Goal: Find specific page/section: Find specific page/section

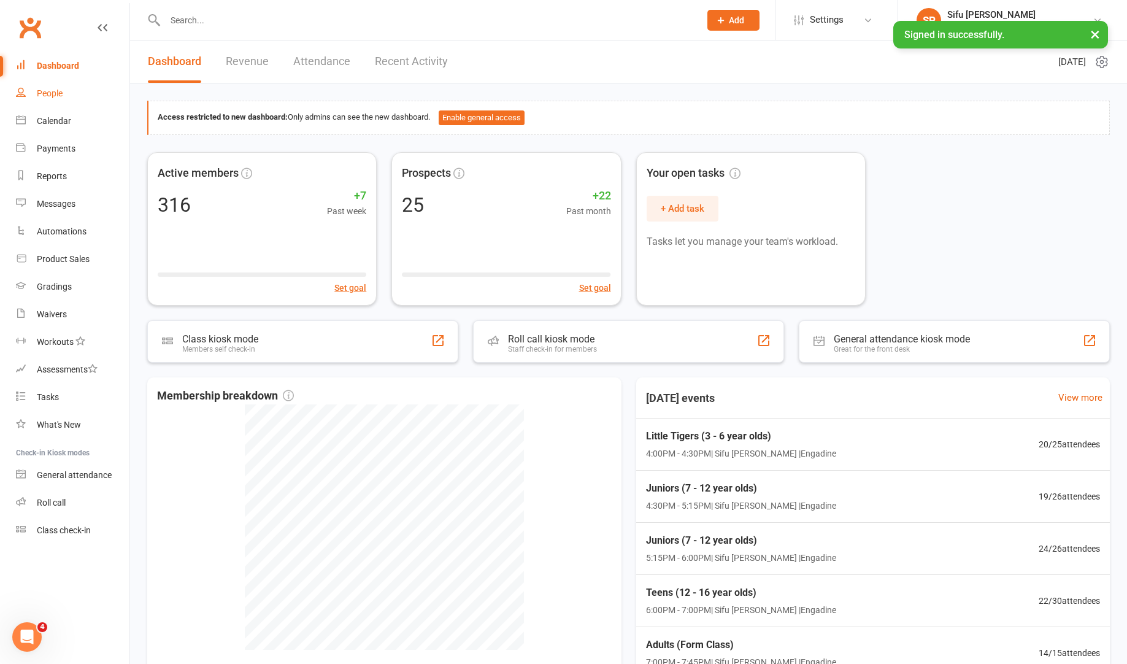
click at [48, 91] on div "People" at bounding box center [50, 93] width 26 height 10
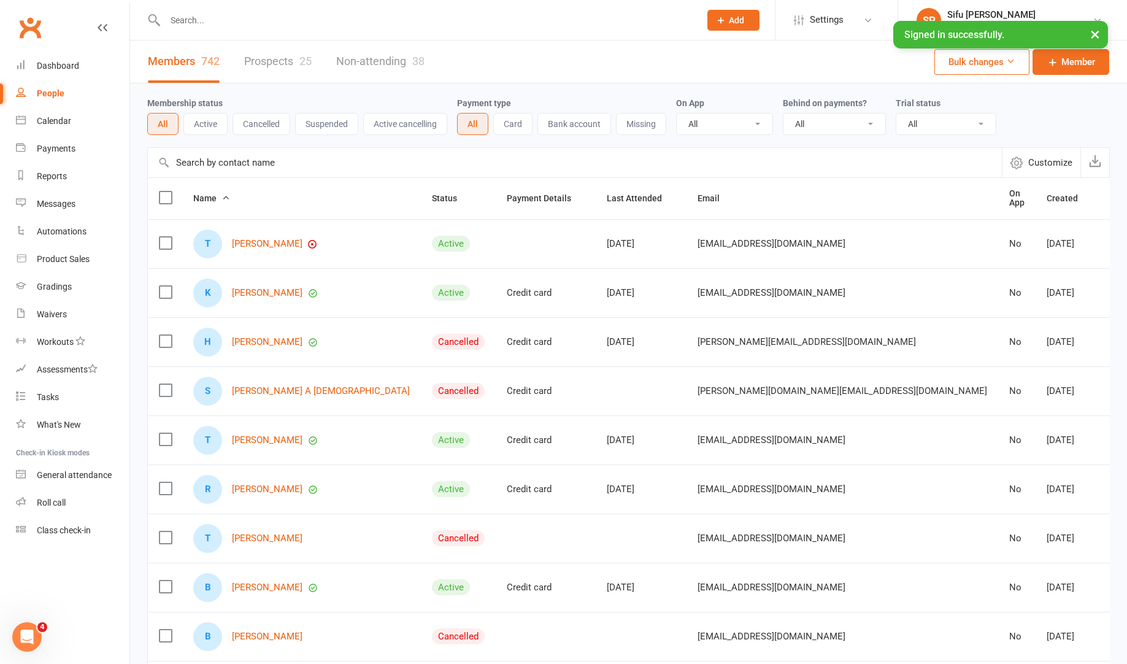
click at [351, 166] on input "text" at bounding box center [575, 162] width 854 height 29
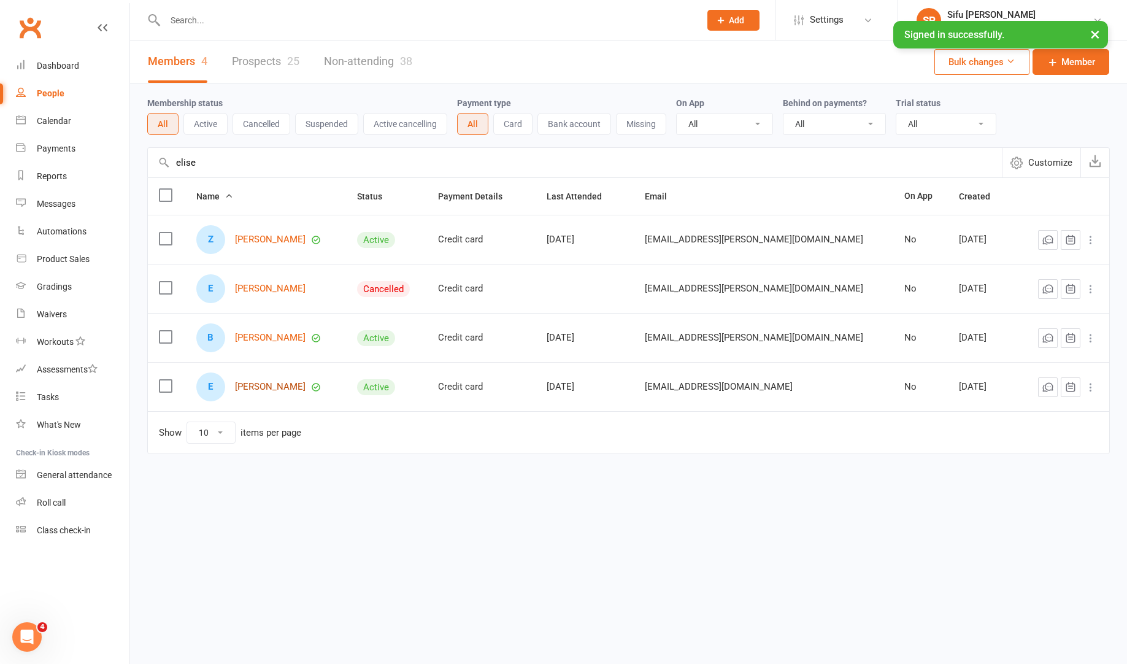
type input "elise"
click at [266, 388] on link "[PERSON_NAME]" at bounding box center [270, 387] width 71 height 10
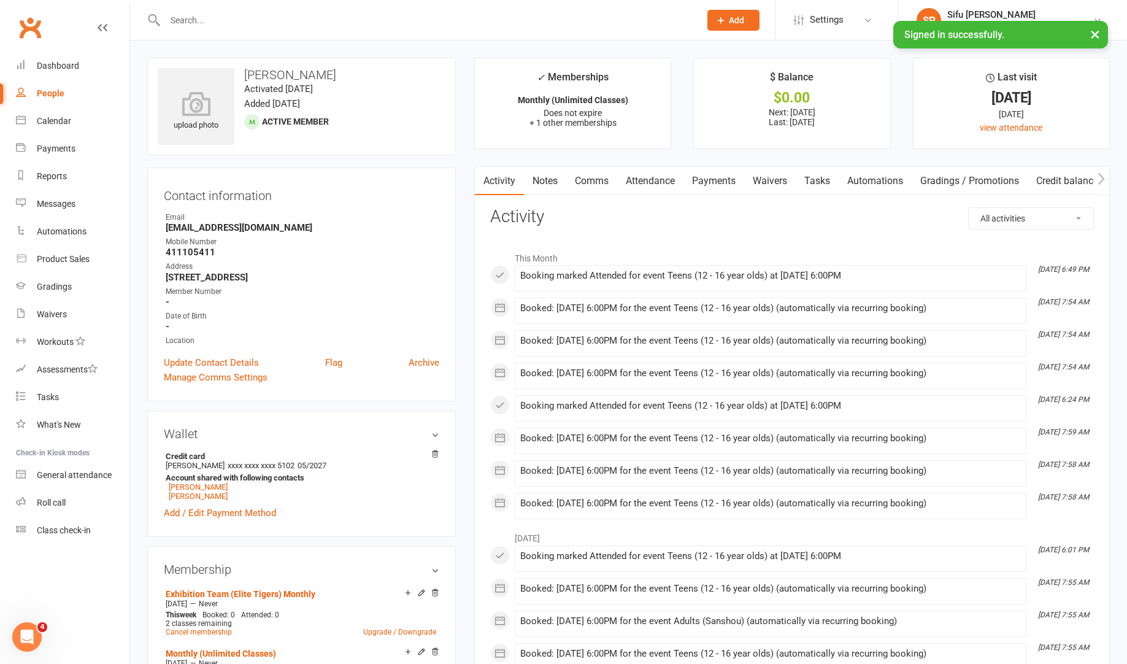
click at [461, 329] on div "upload photo [PERSON_NAME] Activated [DATE] Added [DATE] Active member Contact …" at bounding box center [301, 640] width 327 height 1164
